Goal: Task Accomplishment & Management: Manage account settings

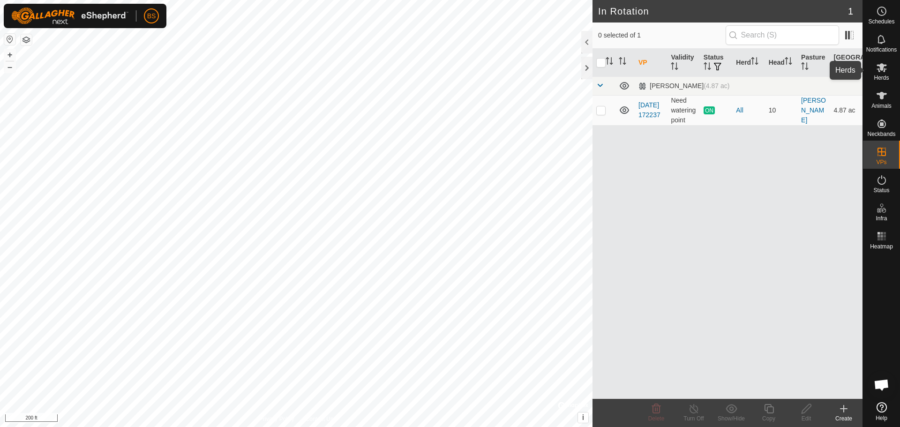
click at [883, 72] on icon at bounding box center [881, 67] width 11 height 11
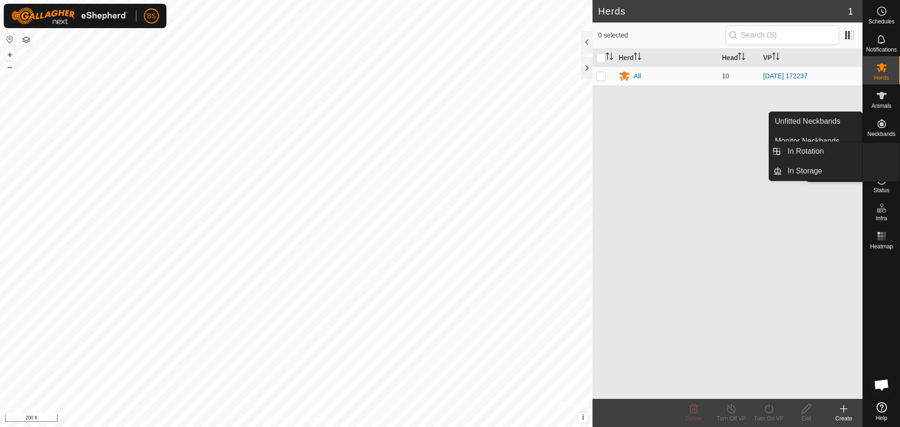
click at [875, 154] on es-virtualpaddocks-svg-icon at bounding box center [881, 151] width 17 height 15
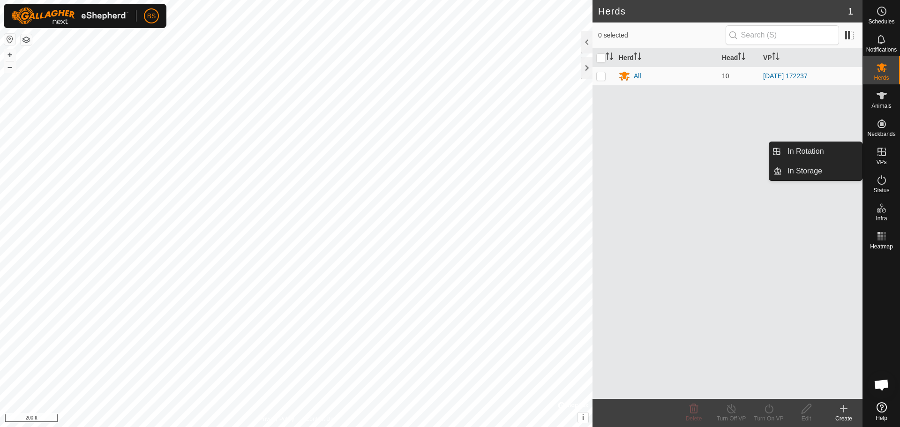
click at [800, 152] on link "In Rotation" at bounding box center [822, 151] width 80 height 19
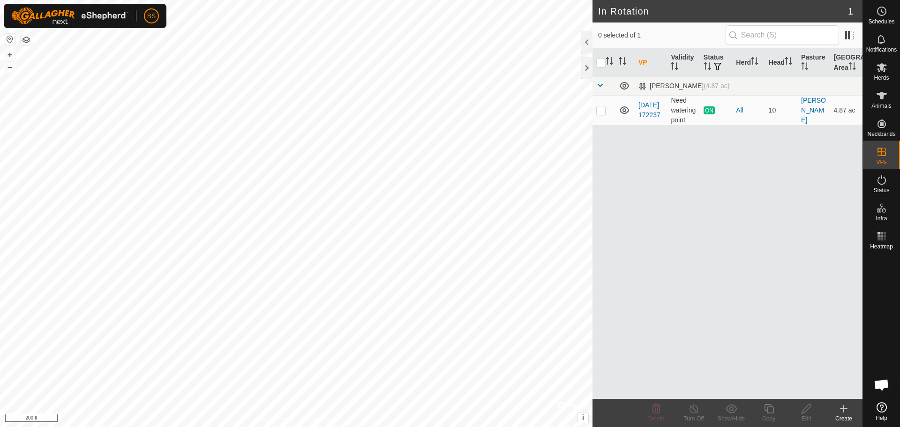
checkbox input "true"
checkbox input "false"
click at [601, 112] on p-checkbox at bounding box center [600, 110] width 9 height 8
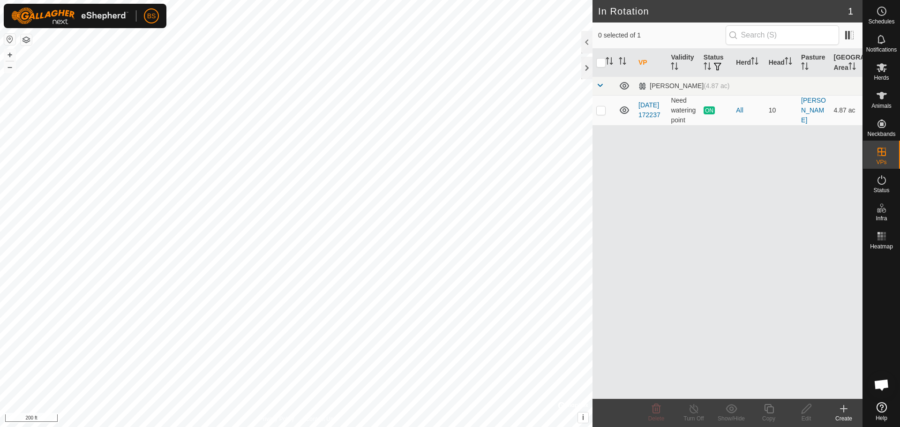
checkbox input "true"
click at [692, 410] on icon at bounding box center [694, 408] width 12 height 11
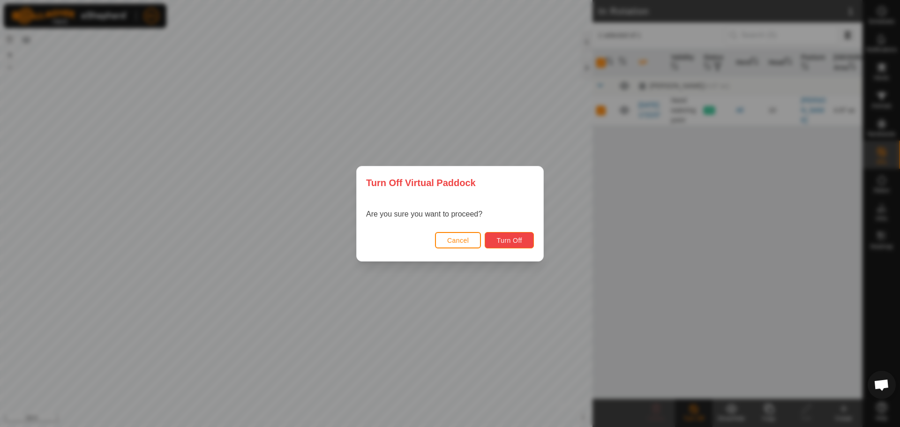
click at [499, 239] on span "Turn Off" at bounding box center [509, 241] width 26 height 8
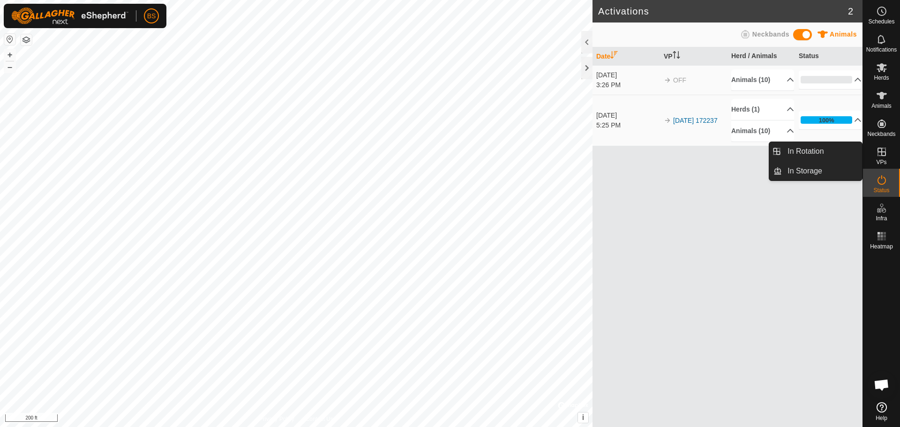
click at [879, 155] on icon at bounding box center [881, 151] width 11 height 11
click at [875, 151] on es-virtualpaddocks-svg-icon at bounding box center [881, 151] width 17 height 15
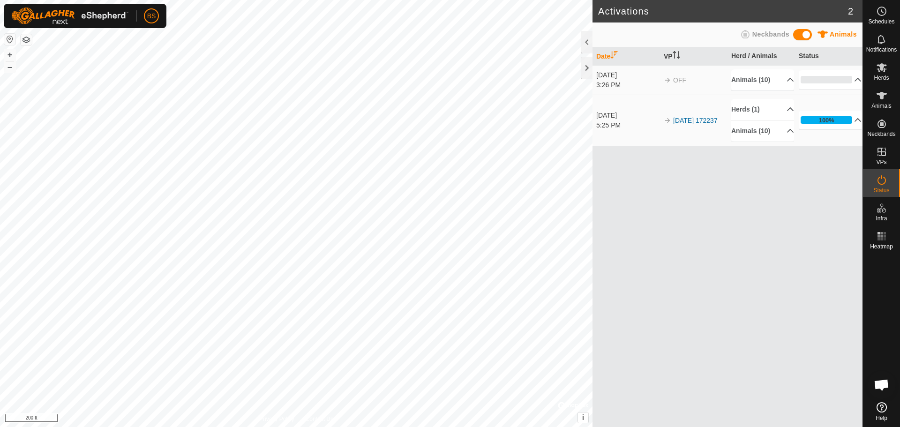
click at [705, 75] on td "OFF" at bounding box center [694, 80] width 68 height 30
click at [716, 204] on div "Date VP Herd / Animals Status [DATE] 3:26 PM OFF Animals [PHONE_NUMBER]3 241 10…" at bounding box center [728, 237] width 270 height 380
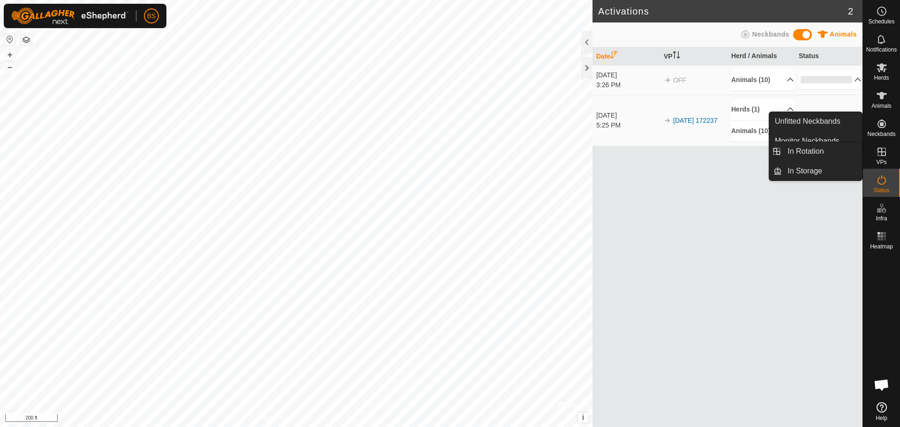
click at [879, 149] on icon at bounding box center [881, 151] width 11 height 11
click at [880, 150] on icon at bounding box center [881, 151] width 11 height 11
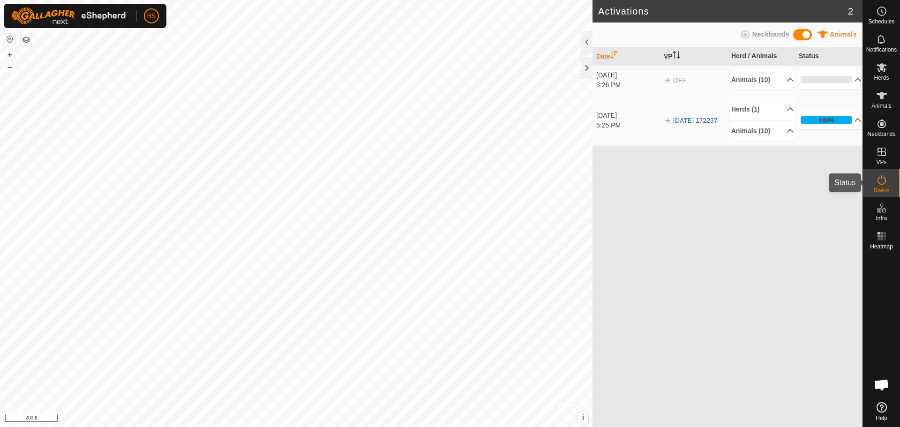
click at [879, 177] on icon at bounding box center [881, 179] width 11 height 11
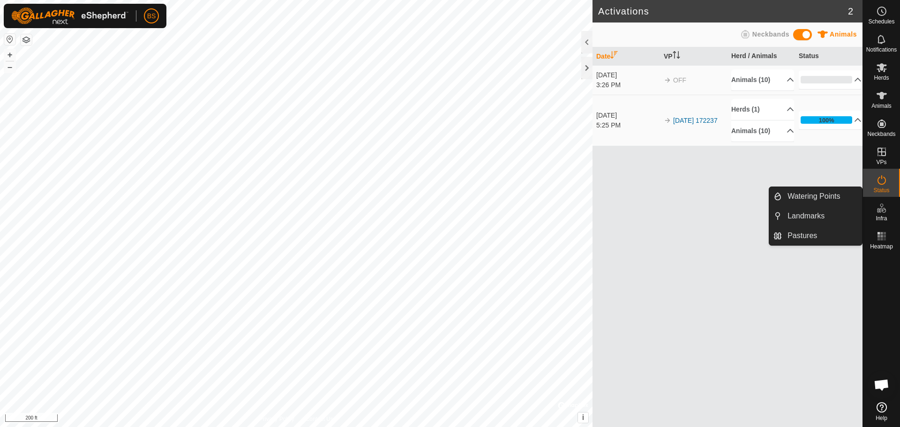
click at [885, 214] on es-infrastructure-svg-icon at bounding box center [881, 208] width 17 height 15
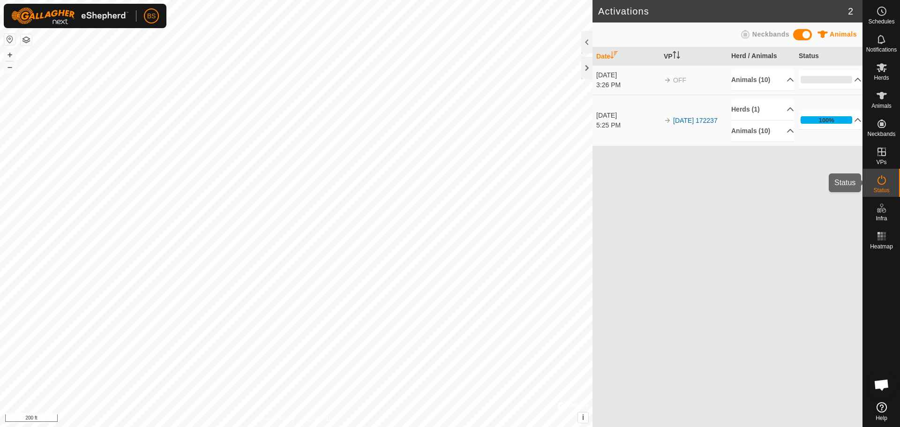
click at [877, 185] on icon at bounding box center [881, 179] width 11 height 11
click at [853, 119] on p-accordion-header "100%" at bounding box center [830, 120] width 63 height 19
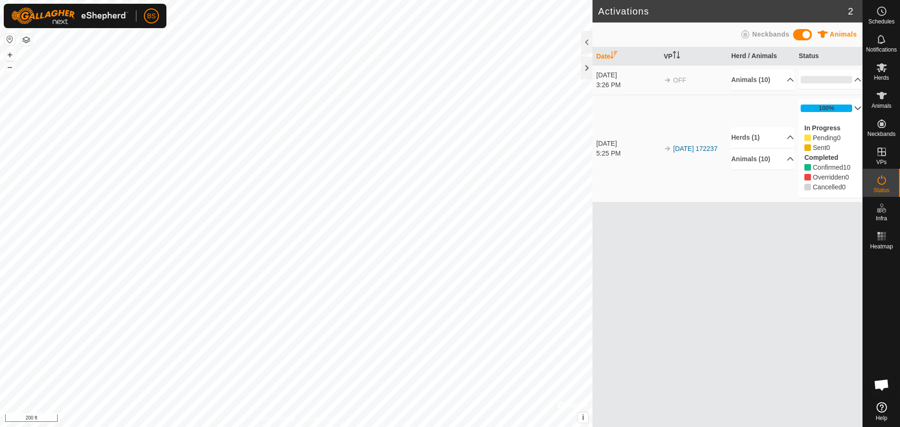
click at [786, 137] on p-accordion-header "Herds (1)" at bounding box center [762, 137] width 63 height 21
click at [782, 121] on p-accordion-header "Herds (1)" at bounding box center [762, 124] width 63 height 21
click at [805, 33] on span at bounding box center [802, 34] width 19 height 11
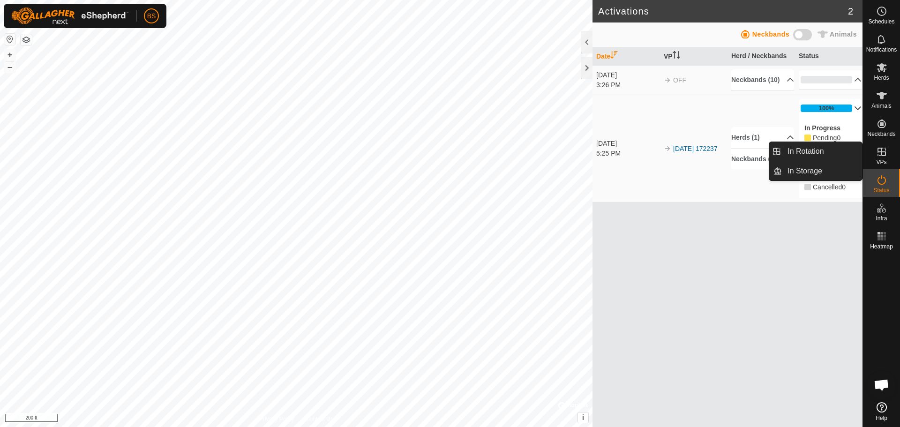
click at [887, 160] on div "VPs" at bounding box center [881, 155] width 37 height 28
click at [883, 153] on icon at bounding box center [881, 151] width 11 height 11
click at [827, 156] on link "In Rotation" at bounding box center [822, 151] width 80 height 19
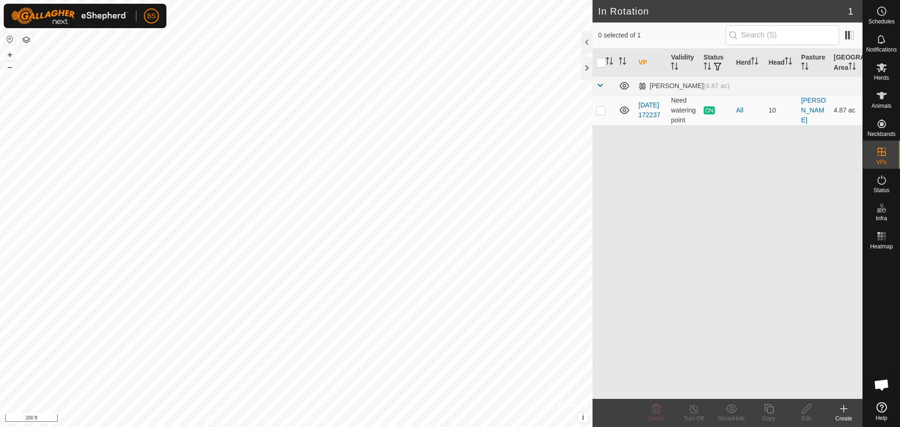
click at [602, 110] on p-checkbox at bounding box center [600, 110] width 9 height 8
checkbox input "true"
click at [738, 313] on div "VP Validity Status Herd Head Pasture Grazing Area [PERSON_NAME] (4.87 ac) [DATE…" at bounding box center [728, 224] width 270 height 350
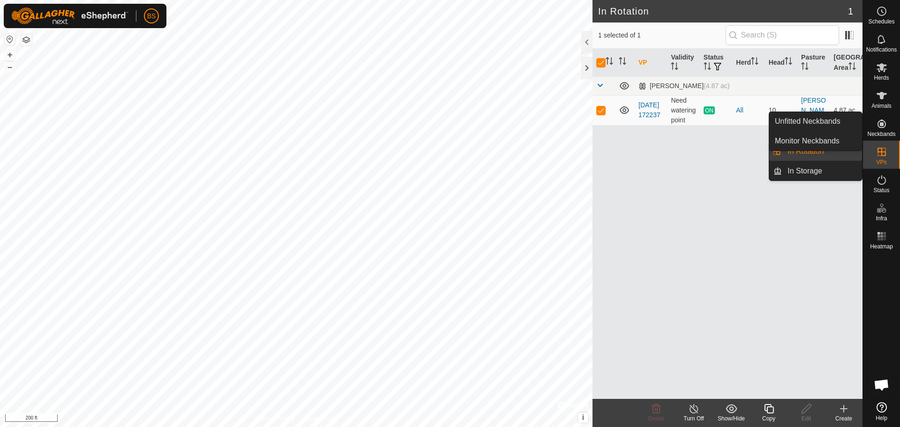
click at [882, 126] on icon at bounding box center [882, 124] width 8 height 8
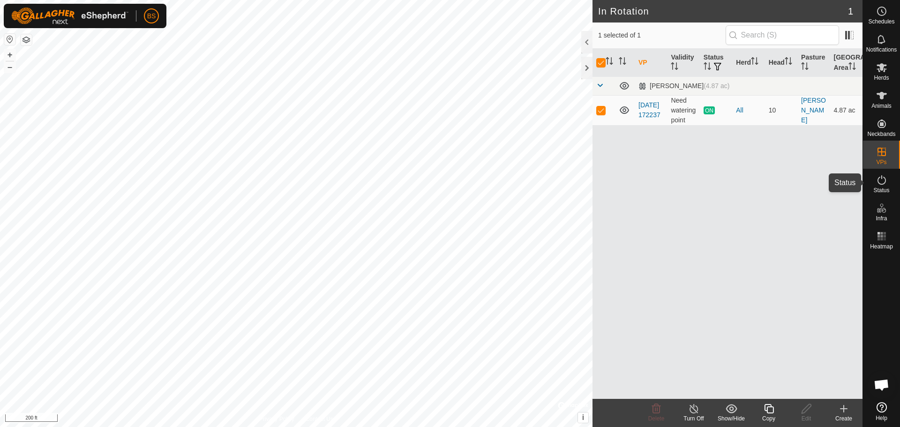
click at [881, 180] on icon at bounding box center [881, 179] width 11 height 11
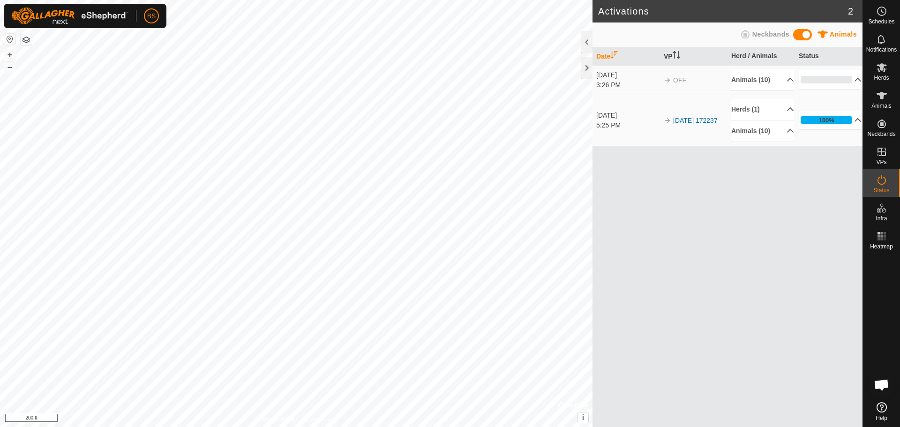
click at [642, 121] on div "5:25 PM" at bounding box center [627, 125] width 63 height 10
click at [854, 120] on p-accordion-header "100%" at bounding box center [830, 120] width 63 height 19
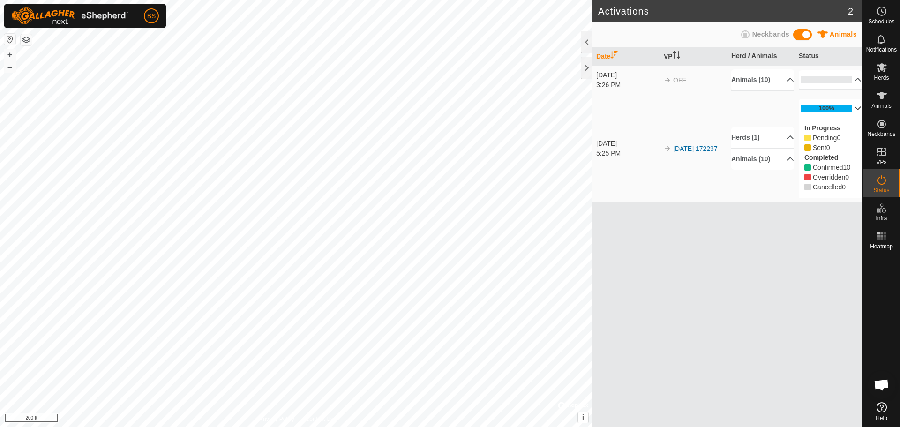
click at [687, 145] on link "[DATE] 172237" at bounding box center [695, 149] width 45 height 8
